Goal: Navigation & Orientation: Find specific page/section

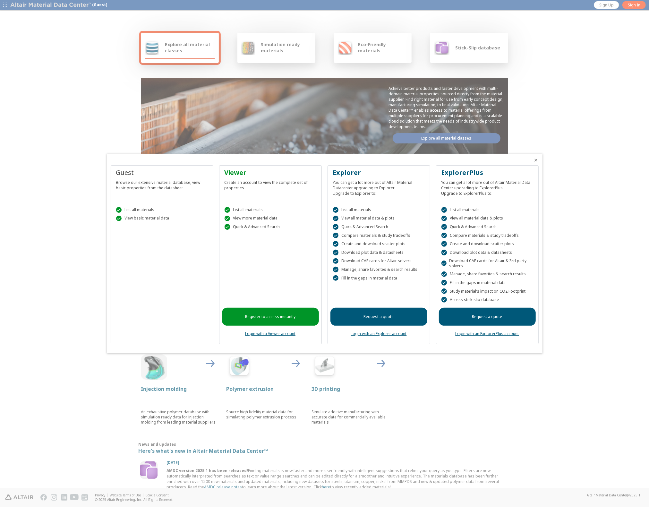
click at [497, 334] on link "Login with an ExplorerPlus account" at bounding box center [488, 333] width 64 height 5
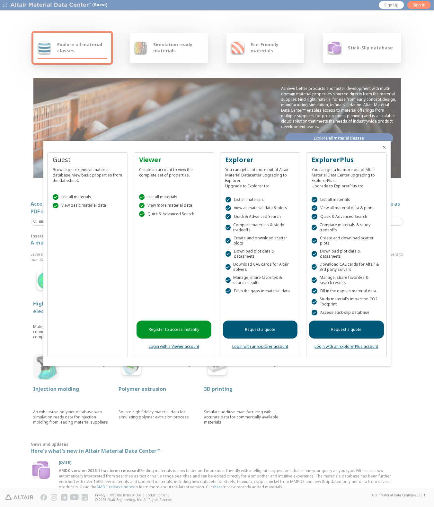
click at [331, 344] on link "Login with an ExplorerPlus account" at bounding box center [347, 346] width 64 height 5
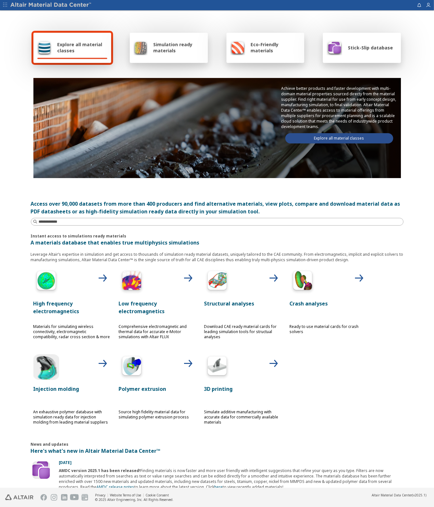
click at [324, 137] on link "Explore all material classes" at bounding box center [339, 138] width 108 height 10
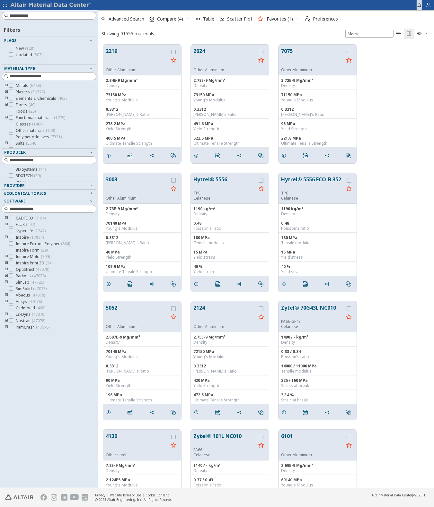
scroll to position [443, 330]
click at [426, 7] on icon "button" at bounding box center [427, 5] width 5 height 5
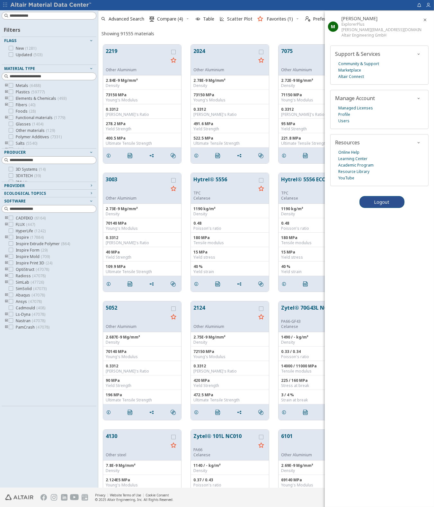
click at [207, 27] on div "Showing 91555 materials Metric   " at bounding box center [265, 33] width 335 height 13
